Goal: Task Accomplishment & Management: Complete application form

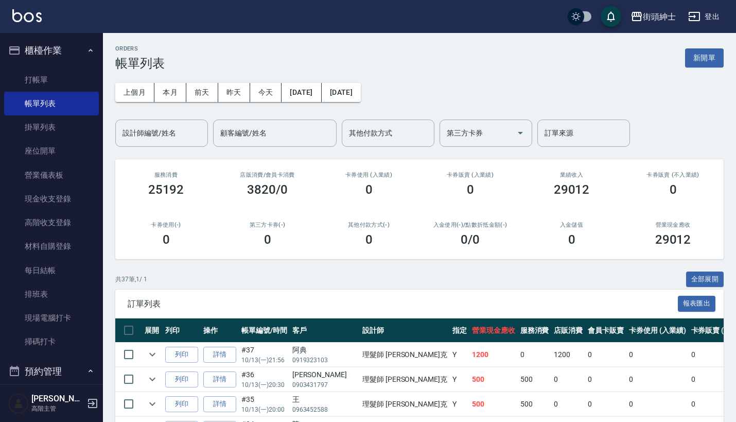
click at [77, 55] on button "櫃檯作業" at bounding box center [51, 50] width 95 height 27
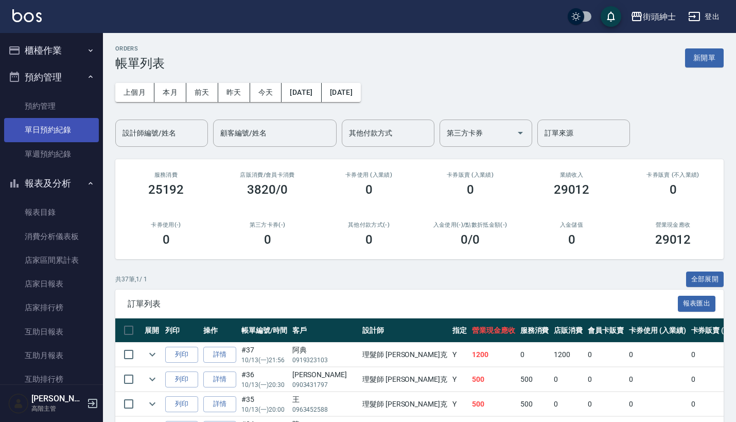
click at [71, 119] on link "單日預約紀錄" at bounding box center [51, 130] width 95 height 24
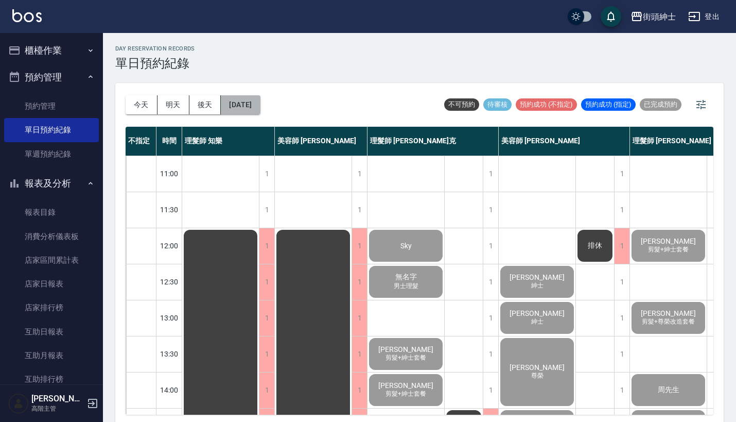
click at [260, 102] on button "[DATE]" at bounding box center [240, 104] width 39 height 19
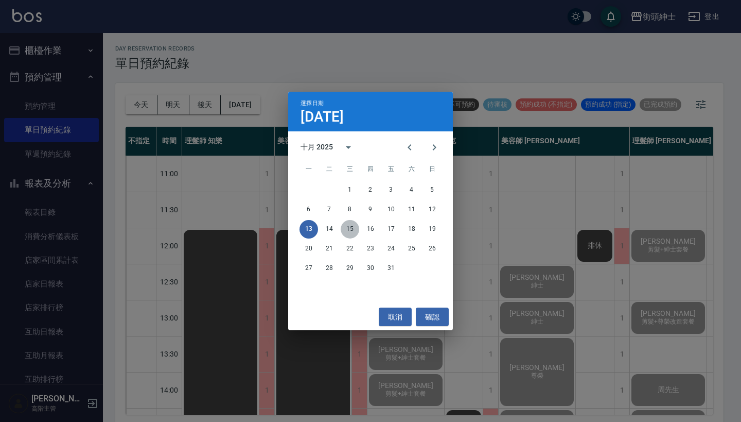
click at [353, 224] on button "15" at bounding box center [350, 229] width 19 height 19
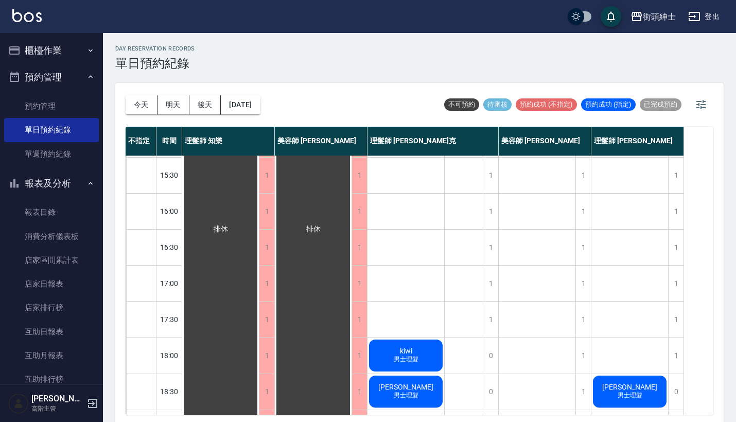
scroll to position [320, 0]
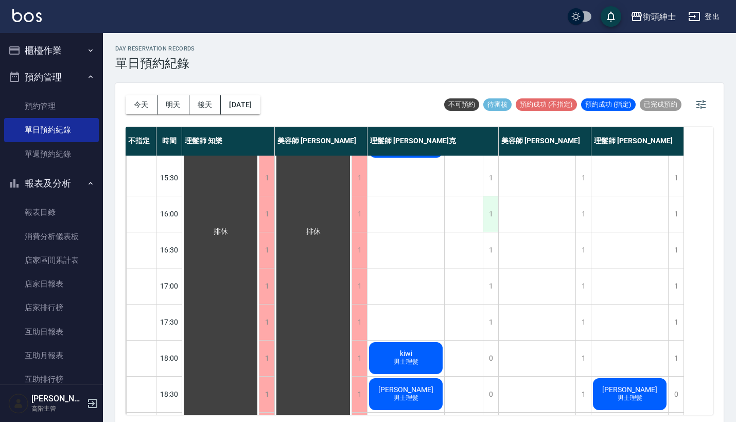
click at [492, 212] on div "1" at bounding box center [490, 214] width 15 height 36
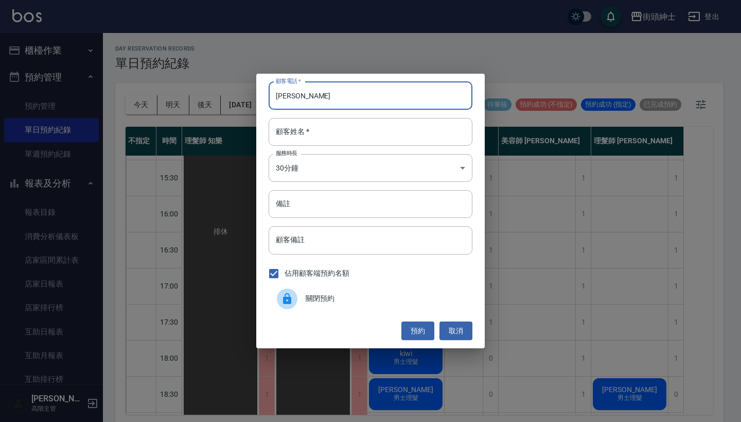
type input "陳"
type input "0123"
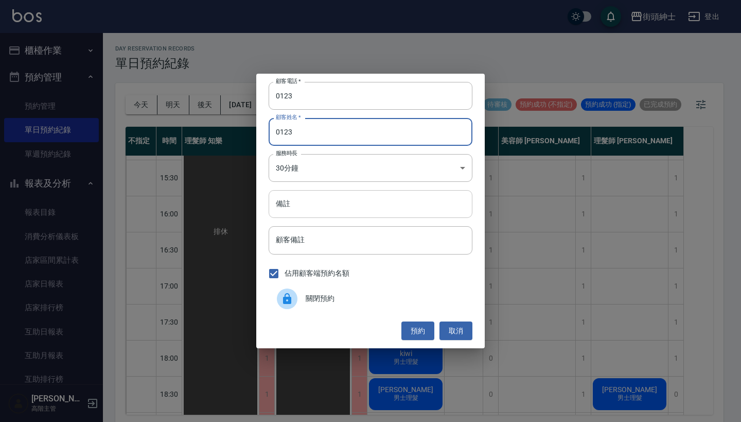
type input "0123"
click at [395, 210] on input "備註" at bounding box center [371, 204] width 204 height 28
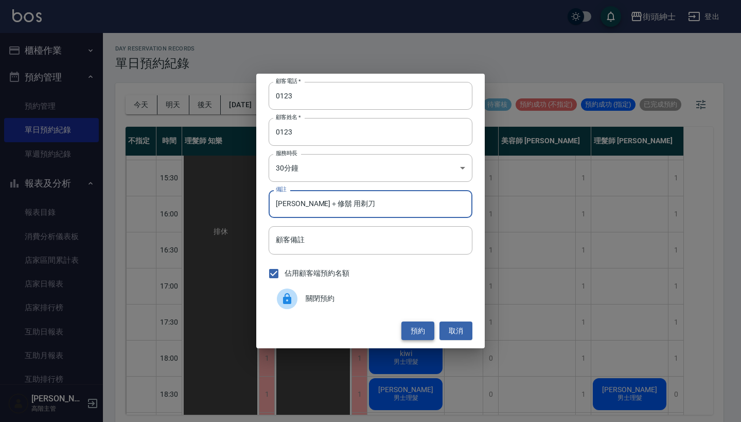
type input "[PERSON_NAME]＋修鬍 用剃刀"
click at [421, 323] on button "預約" at bounding box center [418, 330] width 33 height 19
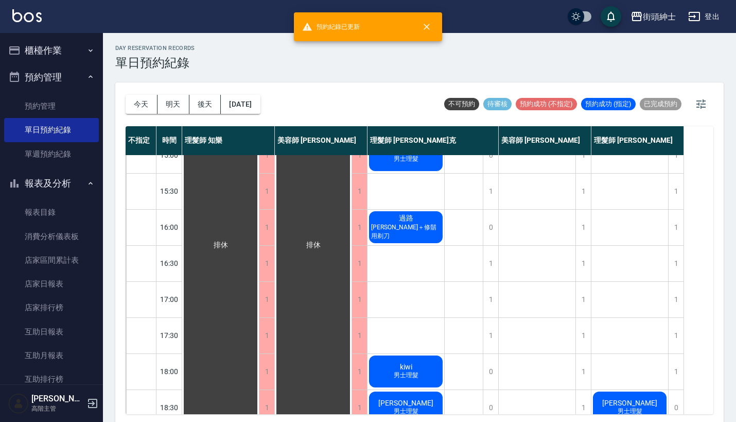
scroll to position [305, 0]
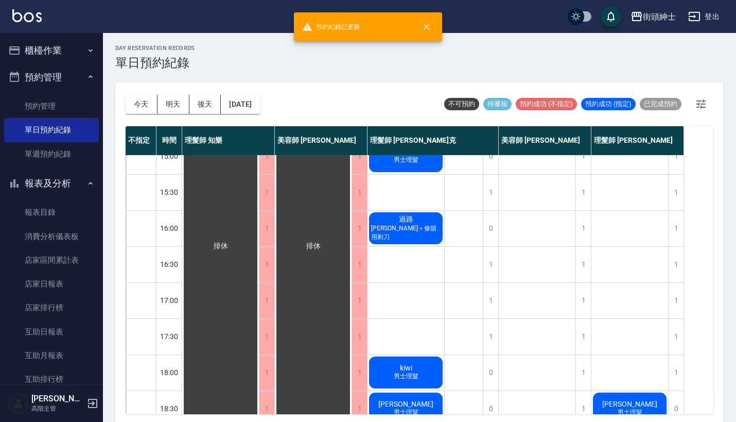
click at [418, 236] on span "[PERSON_NAME]＋修鬍 用剃刀" at bounding box center [406, 233] width 74 height 18
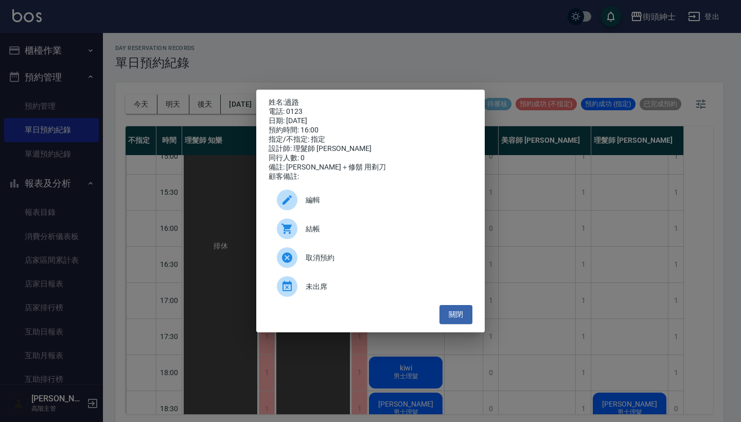
click at [359, 200] on span "編輯" at bounding box center [385, 200] width 159 height 11
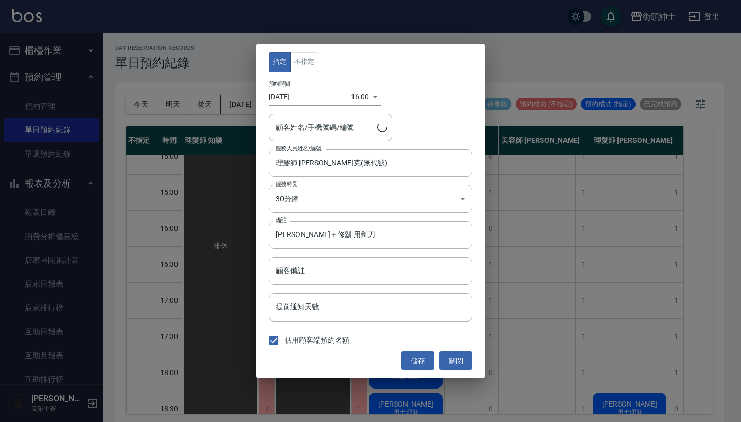
type input "過路/0123"
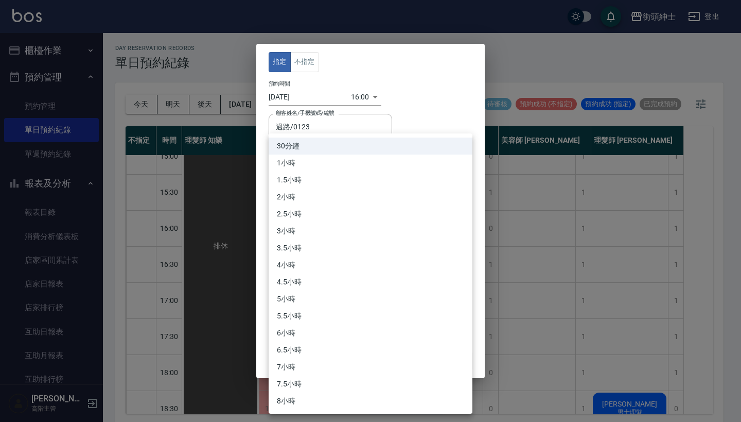
click at [334, 189] on body "街頭紳士 登出 櫃檯作業 打帳單 帳單列表 掛單列表 座位開單 營業儀表板 現金收支登錄 高階收支登錄 材料自購登錄 每日結帳 排班表 現場電腦打卡 掃碼打卡…" at bounding box center [370, 211] width 741 height 425
click at [338, 162] on li "1小時" at bounding box center [371, 162] width 204 height 17
type input "2"
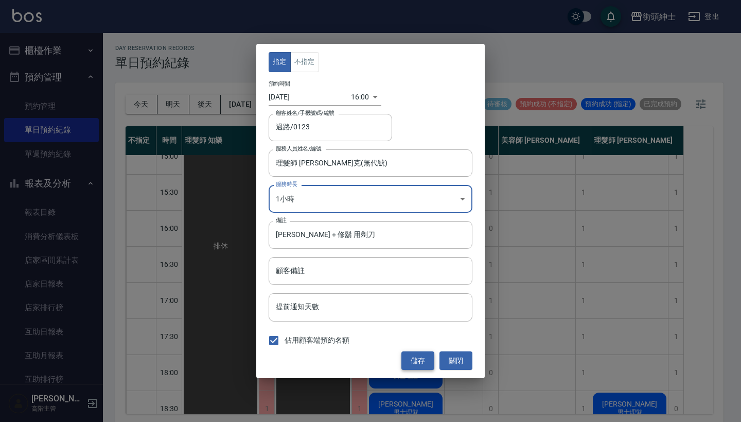
click at [414, 357] on button "儲存" at bounding box center [418, 360] width 33 height 19
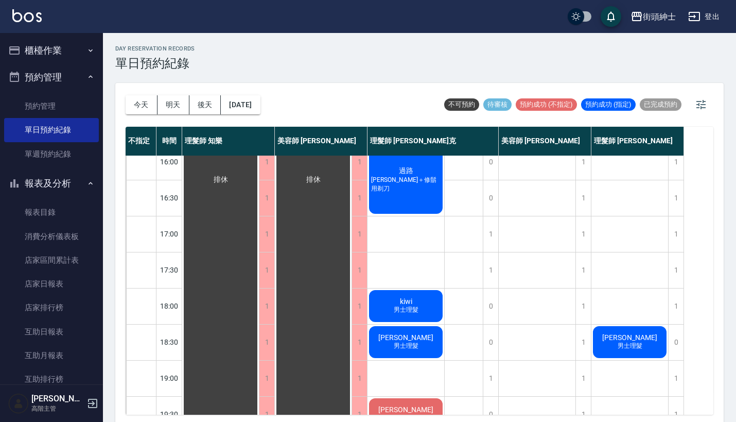
scroll to position [0, 0]
click at [260, 111] on button "[DATE]" at bounding box center [240, 104] width 39 height 19
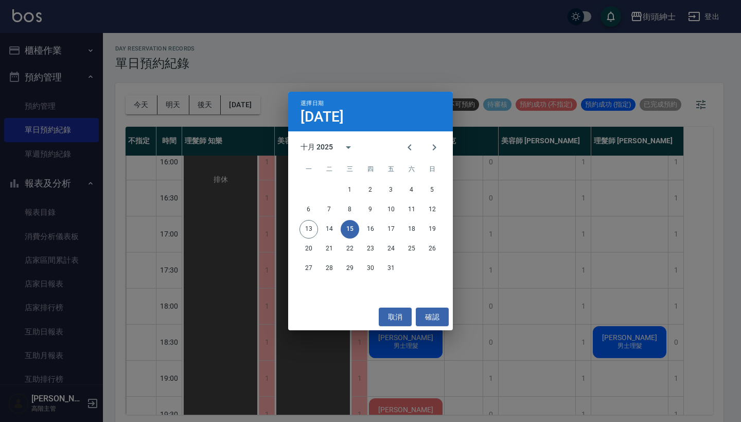
click at [354, 83] on div "選擇日期 [DATE] 十月 2025 一 二 三 四 五 六 日 1 2 3 4 5 6 7 8 9 10 11 12 13 14 15 16 17 18 …" at bounding box center [370, 211] width 741 height 422
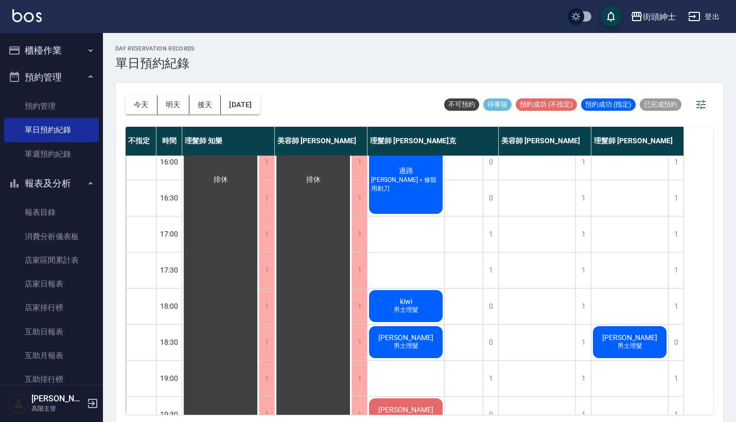
click at [403, 200] on div "過路 [PERSON_NAME] 剪＋修鬍 用剃刀" at bounding box center [406, 179] width 77 height 71
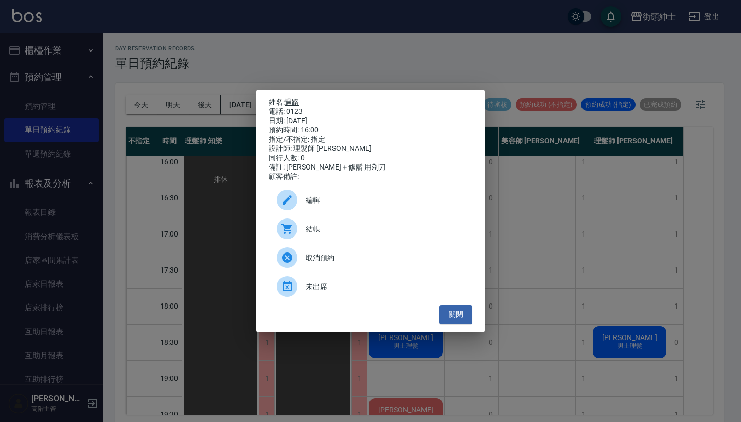
drag, startPoint x: 307, startPoint y: 107, endPoint x: 288, endPoint y: 98, distance: 21.2
click at [288, 98] on div "姓名: 過路 電話: 0123 日期: [DATE] 預約時間: 16:00 指定/不指定: 指定 設計師: 理髮師 [PERSON_NAME]克 同行人數:…" at bounding box center [371, 139] width 204 height 83
copy div "姓名: 過路 電話: 0123"
click at [393, 56] on div "姓名: 過路 電話: 0123 日期: [DATE] 預約時間: 16:00 指定/不指定: 指定 設計師: 理髮師 [PERSON_NAME]克 同行人數:…" at bounding box center [370, 211] width 741 height 422
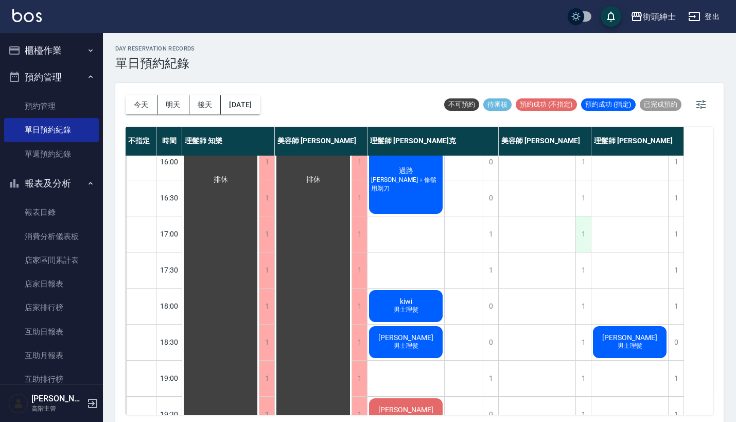
click at [587, 229] on div "1" at bounding box center [583, 234] width 15 height 36
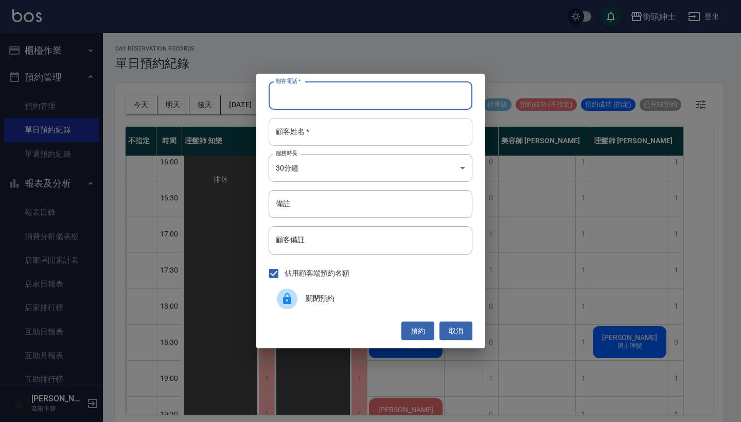
paste input "過路 電話: 0123"
type input "過路 電話: 0123"
paste input "過路 電話: 0123"
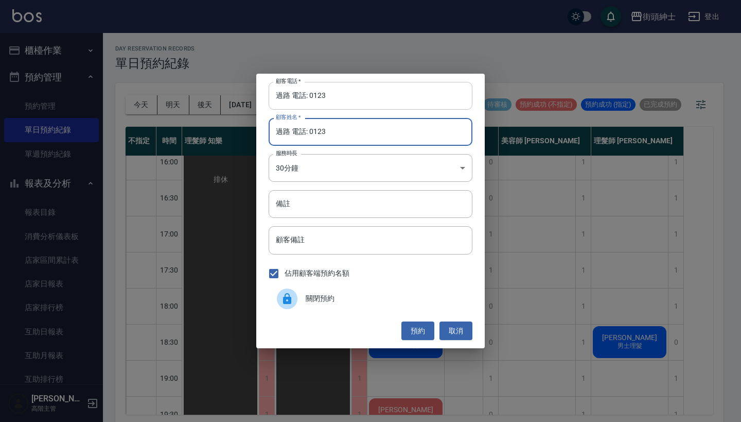
type input "過路 電話: 0123"
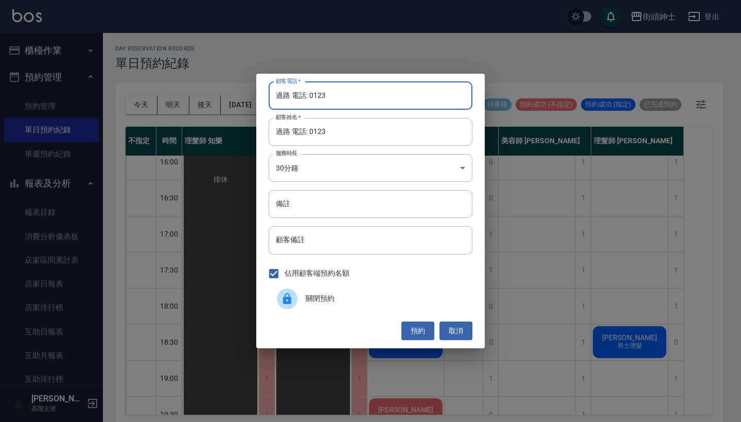
drag, startPoint x: 311, startPoint y: 96, endPoint x: 253, endPoint y: 96, distance: 57.7
click at [253, 96] on div "顧客電話   * 過路 電話: 0123 顧客電話   * 顧客姓名   * 過路 電話: 0123 顧客姓名   * 服務時長 30分鐘 1 服務時長 備註…" at bounding box center [370, 211] width 741 height 422
type input "0123"
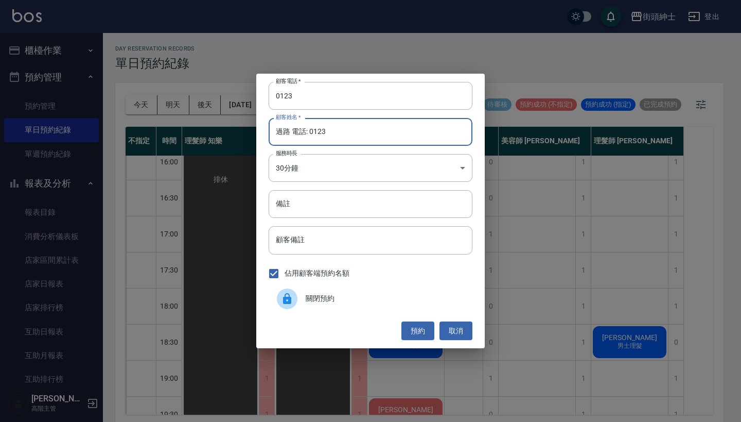
drag, startPoint x: 288, startPoint y: 133, endPoint x: 406, endPoint y: 128, distance: 118.6
click at [406, 128] on input "過路 電話: 0123" at bounding box center [371, 132] width 204 height 28
type input "過路"
click at [367, 203] on input "備註" at bounding box center [371, 204] width 204 height 28
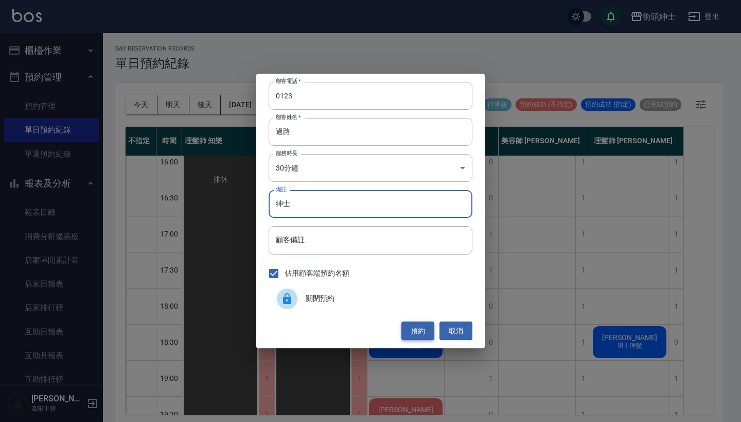
type input "紳士"
click at [413, 328] on button "預約" at bounding box center [418, 330] width 33 height 19
